Goal: Understand process/instructions

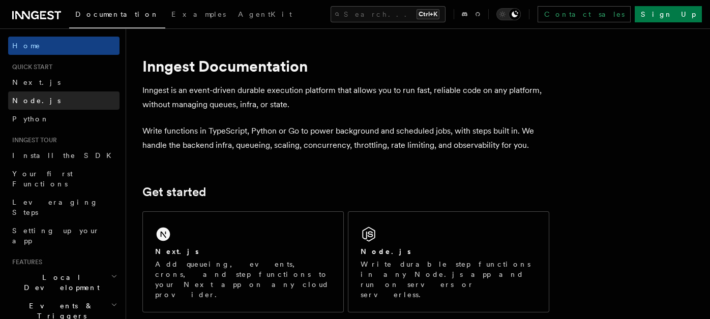
click at [32, 93] on link "Node.js" at bounding box center [63, 101] width 111 height 18
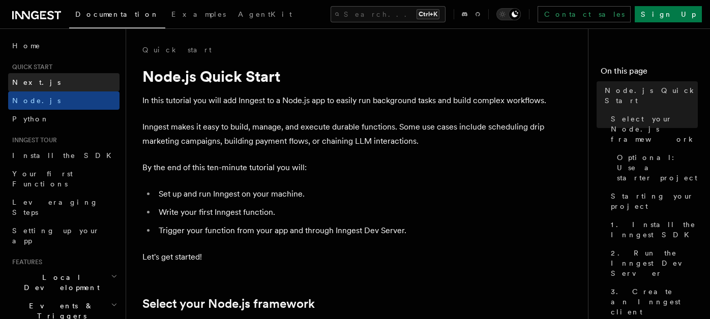
click at [40, 84] on link "Next.js" at bounding box center [63, 82] width 111 height 18
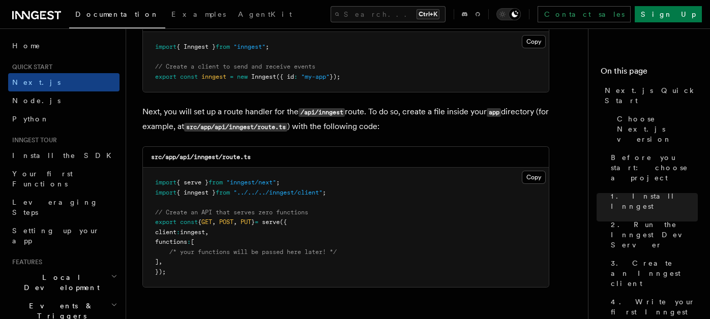
scroll to position [1376, 0]
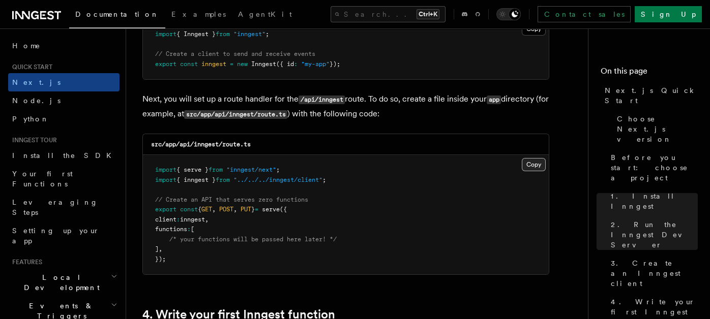
click at [527, 167] on button "Copy Copied" at bounding box center [534, 164] width 24 height 13
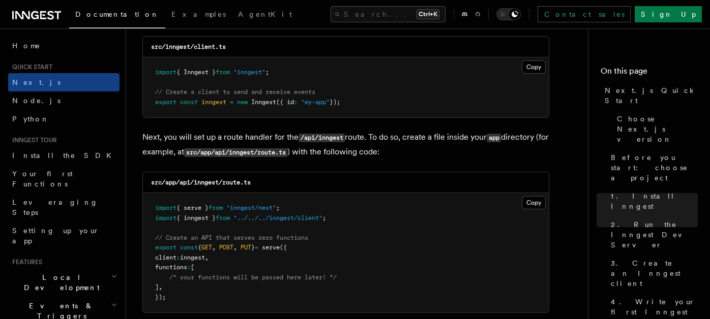
scroll to position [1307, 0]
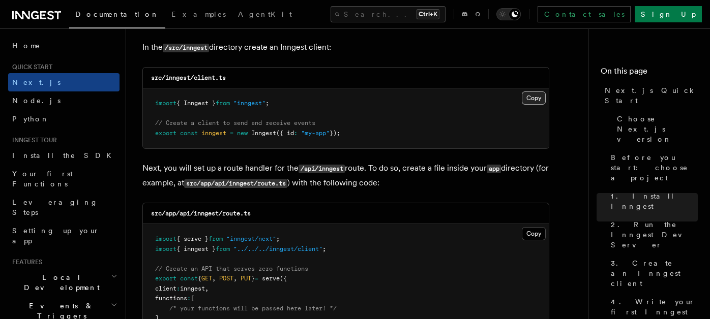
click at [536, 94] on button "Copy Copied" at bounding box center [534, 98] width 24 height 13
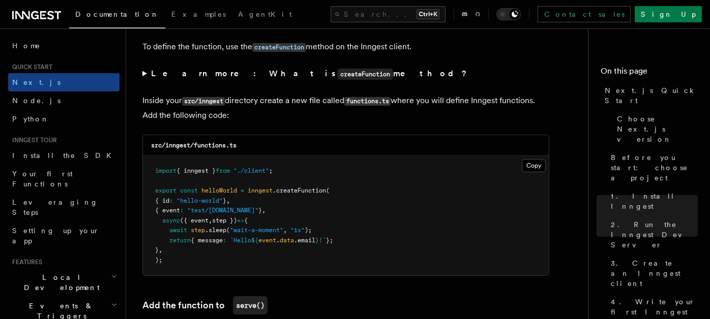
scroll to position [1755, 0]
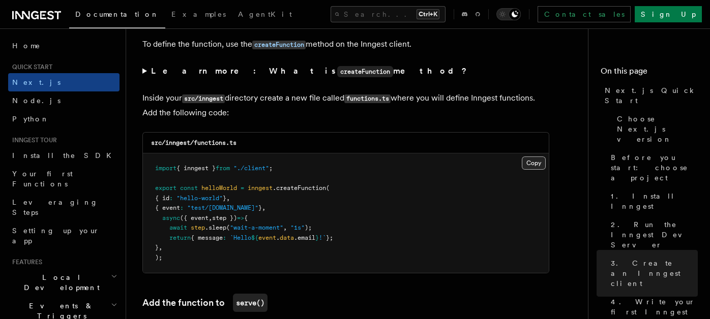
click at [534, 165] on button "Copy Copied" at bounding box center [534, 163] width 24 height 13
